Goal: Task Accomplishment & Management: Complete application form

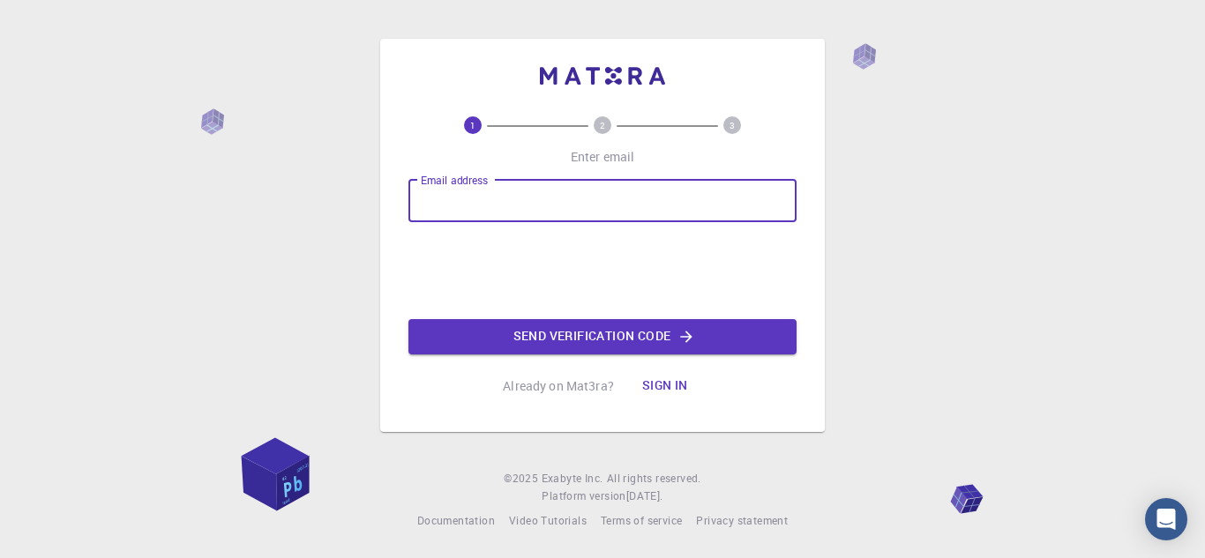
click at [625, 214] on input "Email address" at bounding box center [602, 201] width 388 height 42
type input "[EMAIL_ADDRESS][DOMAIN_NAME]"
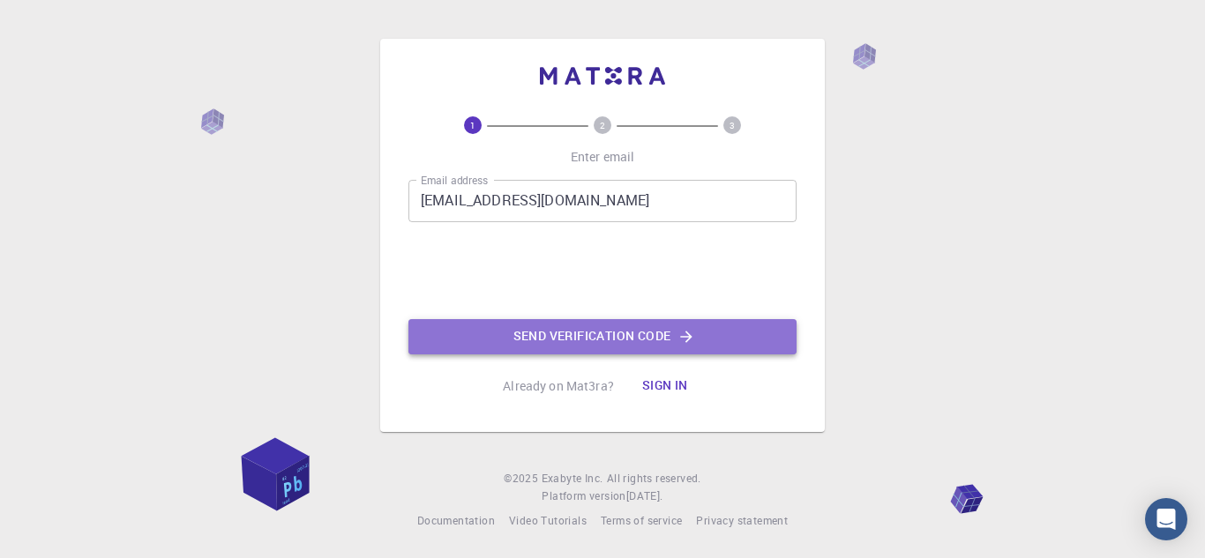
click at [541, 345] on button "Send verification code" at bounding box center [602, 336] width 388 height 35
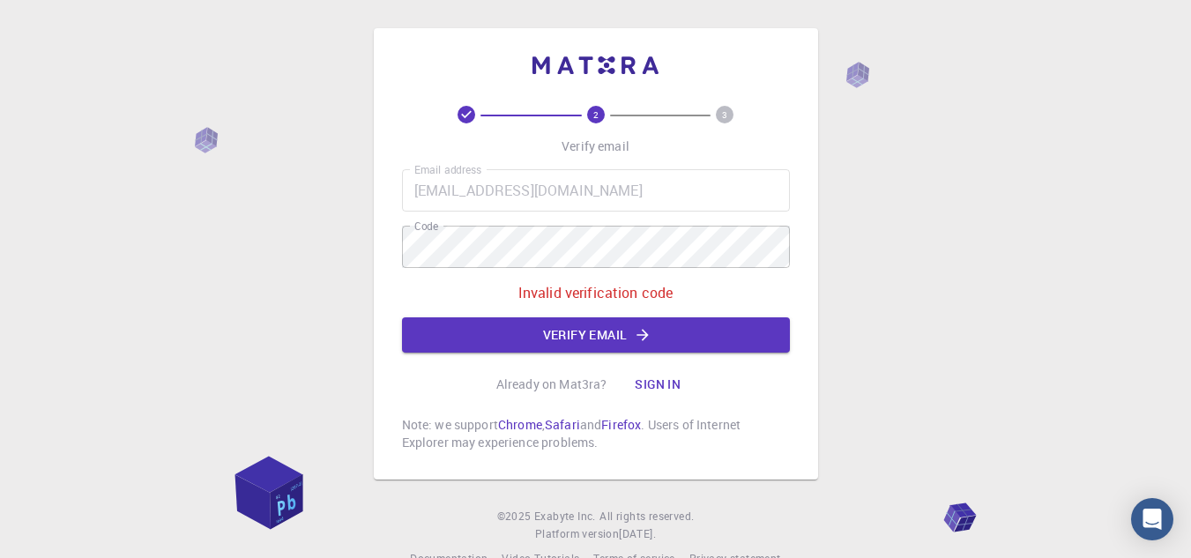
click at [604, 354] on div "2 3 Verify email Email address [EMAIL_ADDRESS][DOMAIN_NAME] Email address Code …" at bounding box center [596, 279] width 388 height 346
click at [616, 339] on button "Verify email" at bounding box center [596, 334] width 388 height 35
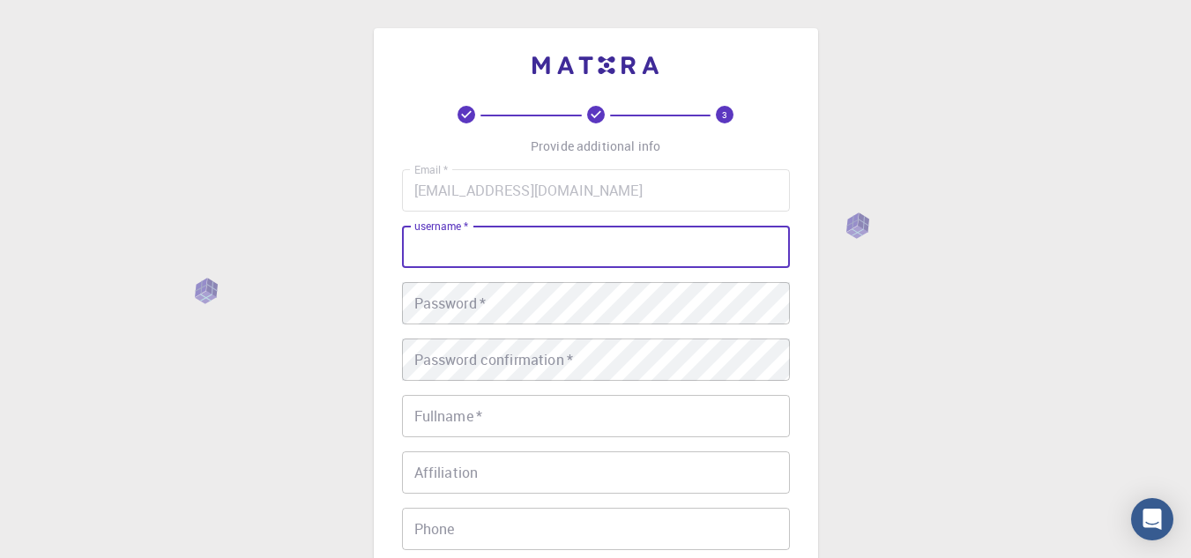
click at [616, 241] on input "username   *" at bounding box center [596, 247] width 388 height 42
type input "[PERSON_NAME]"
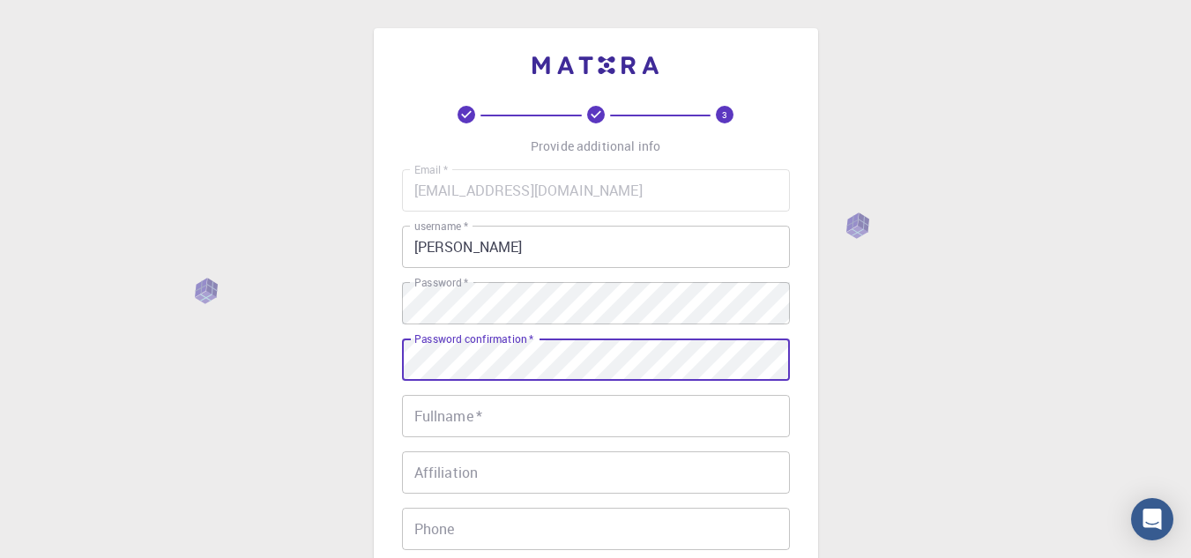
click at [534, 432] on input "Fullname   *" at bounding box center [596, 416] width 388 height 42
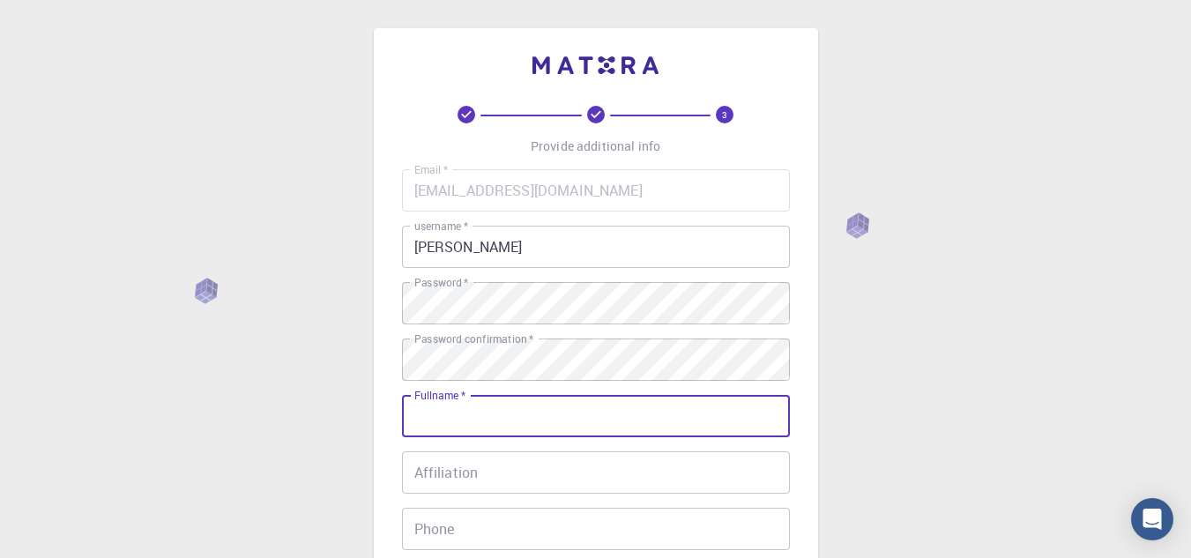
click at [534, 432] on input "Fullname   *" at bounding box center [596, 416] width 388 height 42
type input "[PERSON_NAME]"
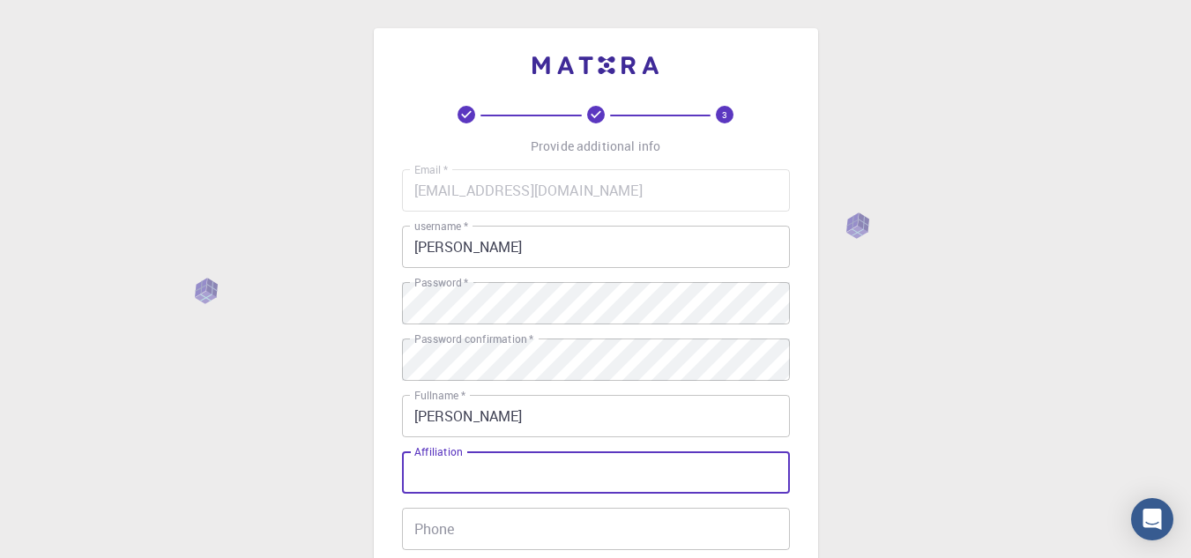
click at [599, 476] on input "Affiliation" at bounding box center [596, 473] width 388 height 42
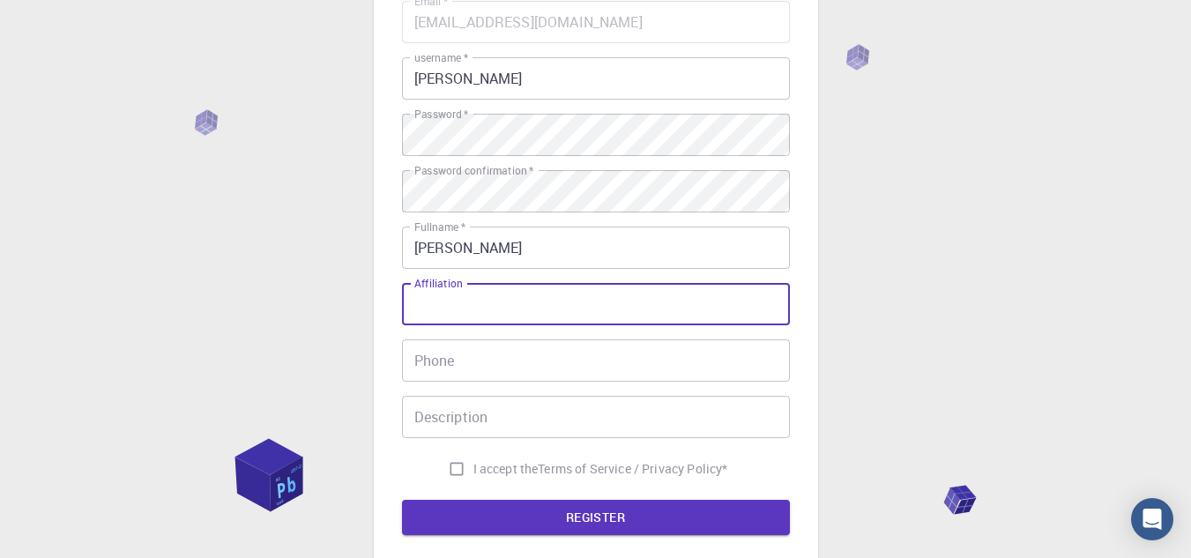
scroll to position [168, 0]
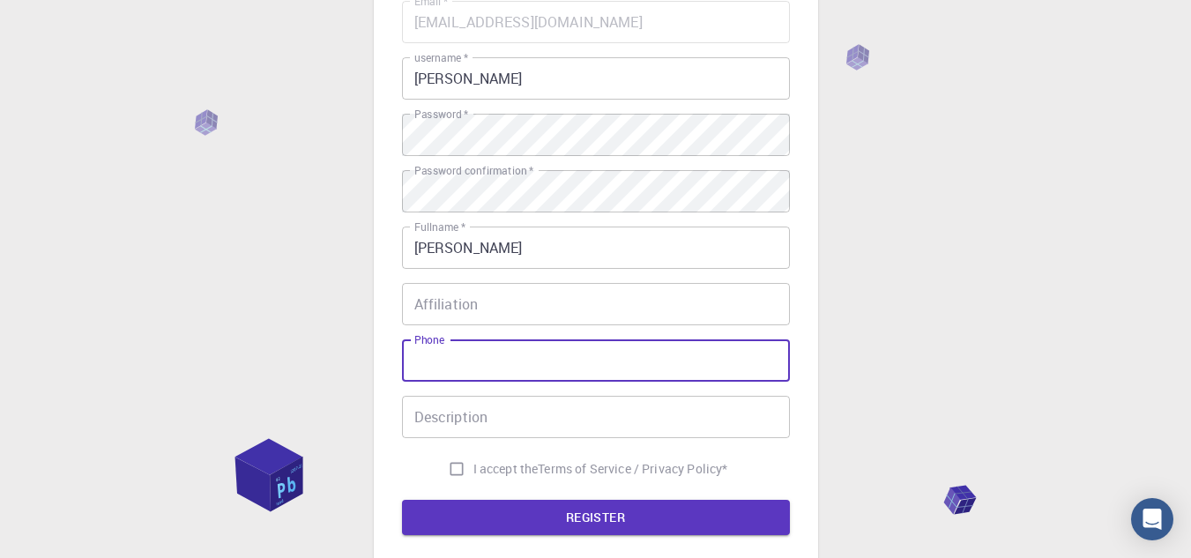
click at [510, 376] on input "Phone" at bounding box center [596, 361] width 388 height 42
type input "61993163371"
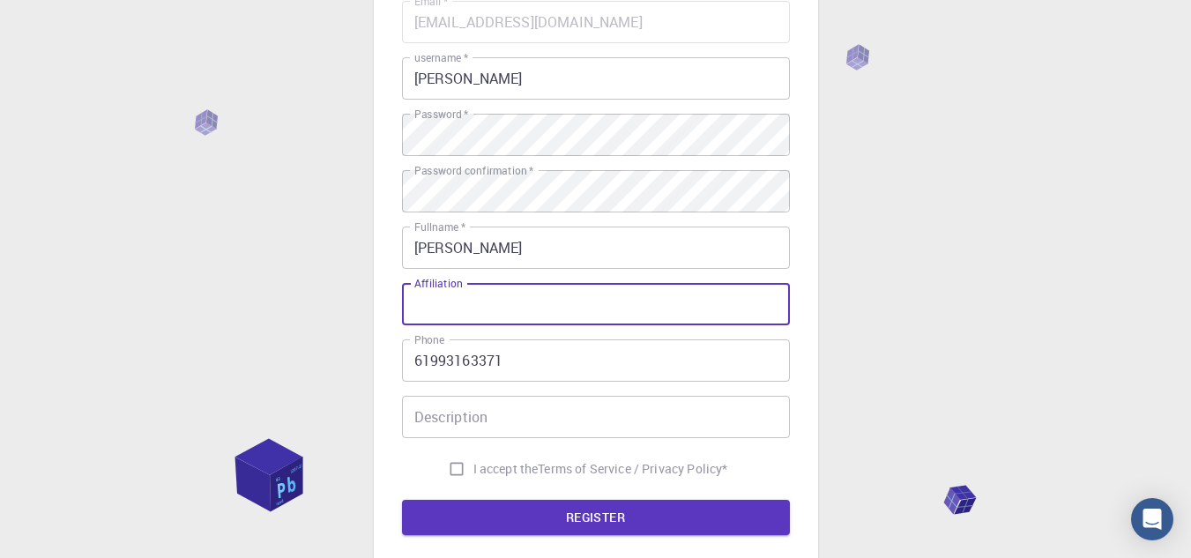
click at [503, 320] on input "Affiliation" at bounding box center [596, 304] width 388 height 42
type input "unb"
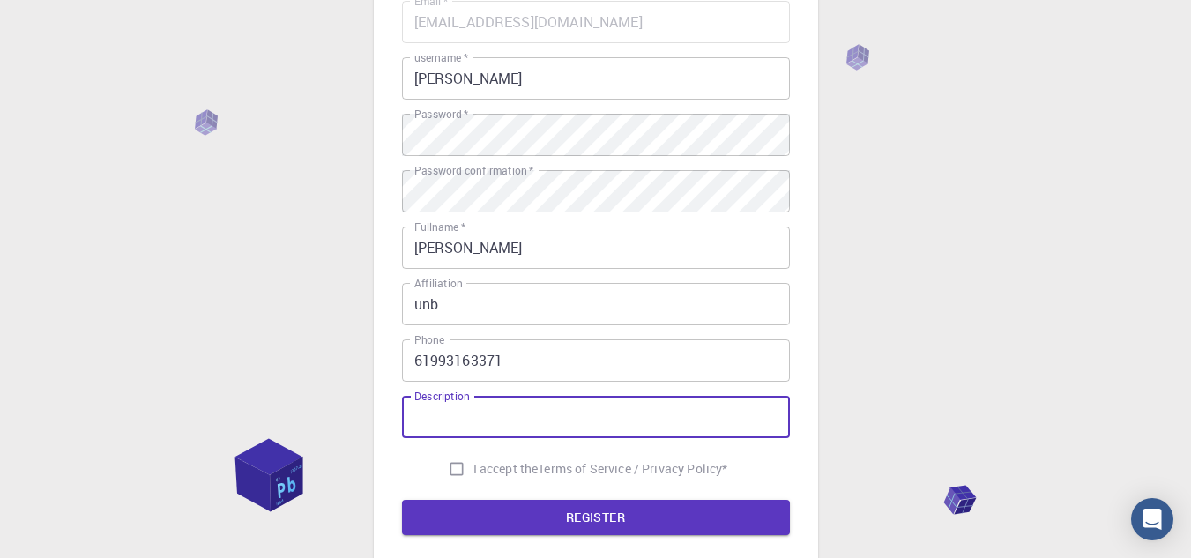
click at [472, 423] on input "Description" at bounding box center [596, 417] width 388 height 42
type input "a"
type input "student"
click at [402, 500] on button "REGISTER" at bounding box center [596, 517] width 388 height 35
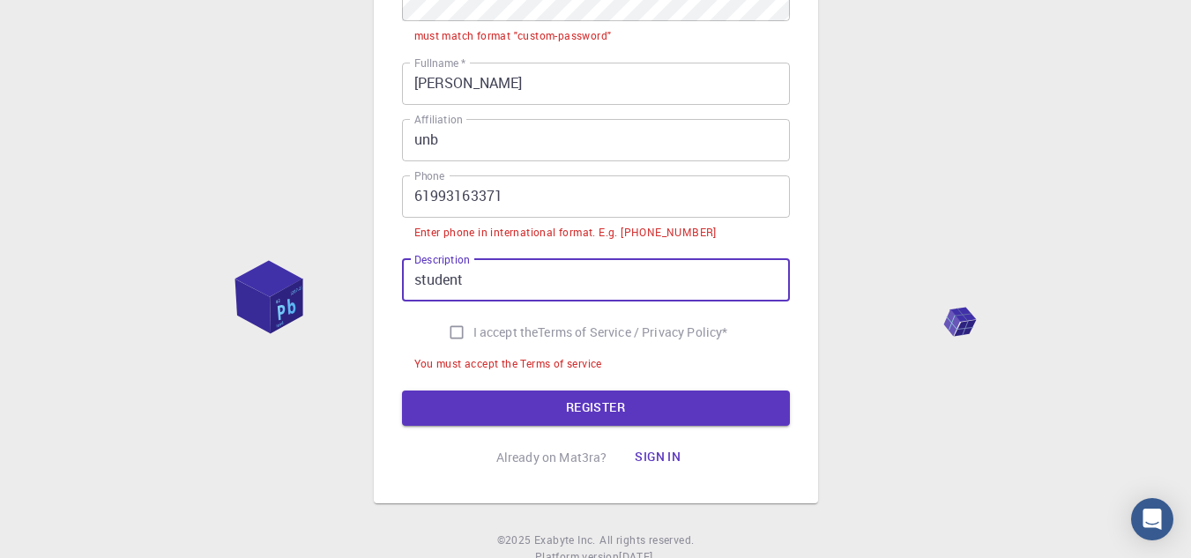
scroll to position [475, 0]
